Goal: Find specific page/section: Find specific page/section

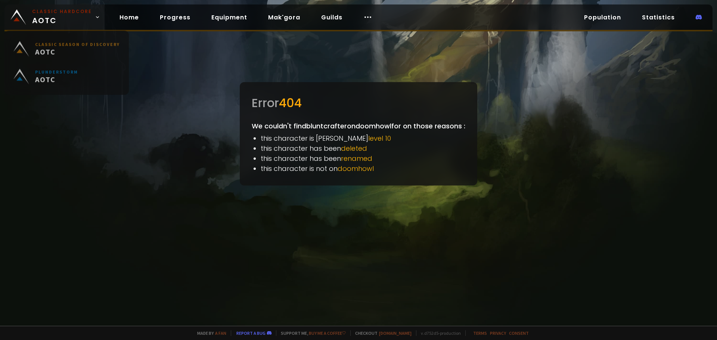
click at [70, 17] on span "Classic Hardcore AOTC" at bounding box center [62, 17] width 60 height 18
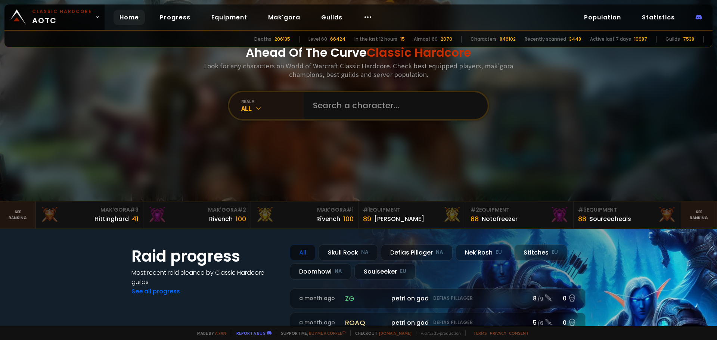
scroll to position [37, 0]
